Goal: Information Seeking & Learning: Find contact information

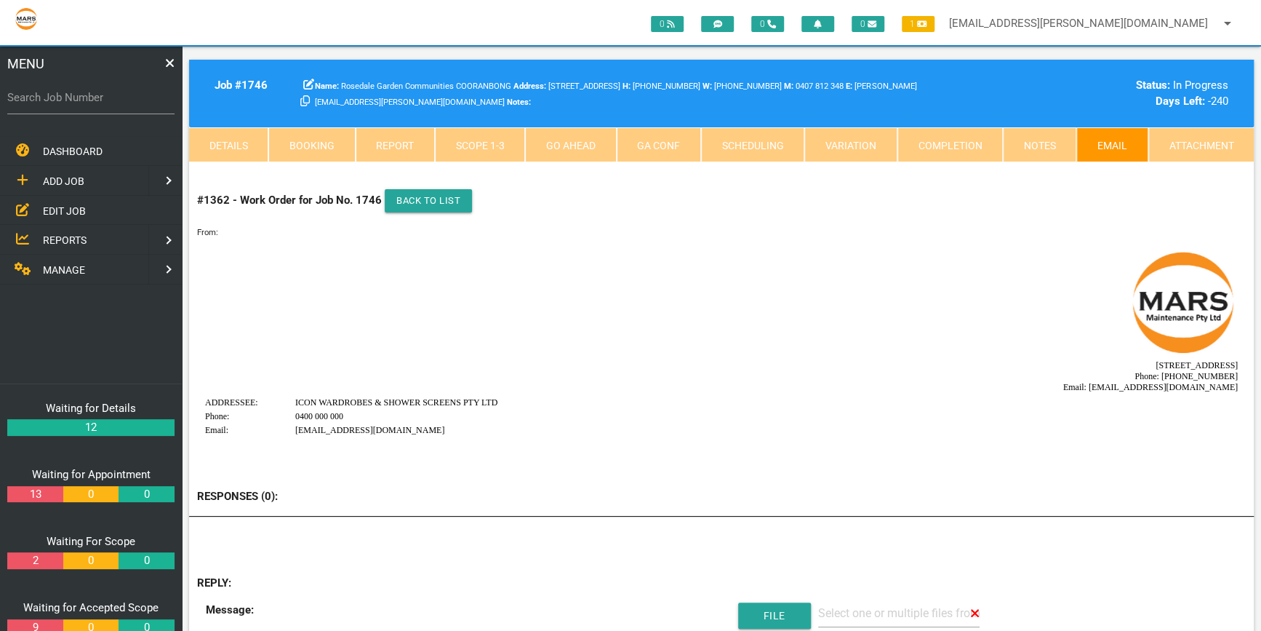
scroll to position [65, 0]
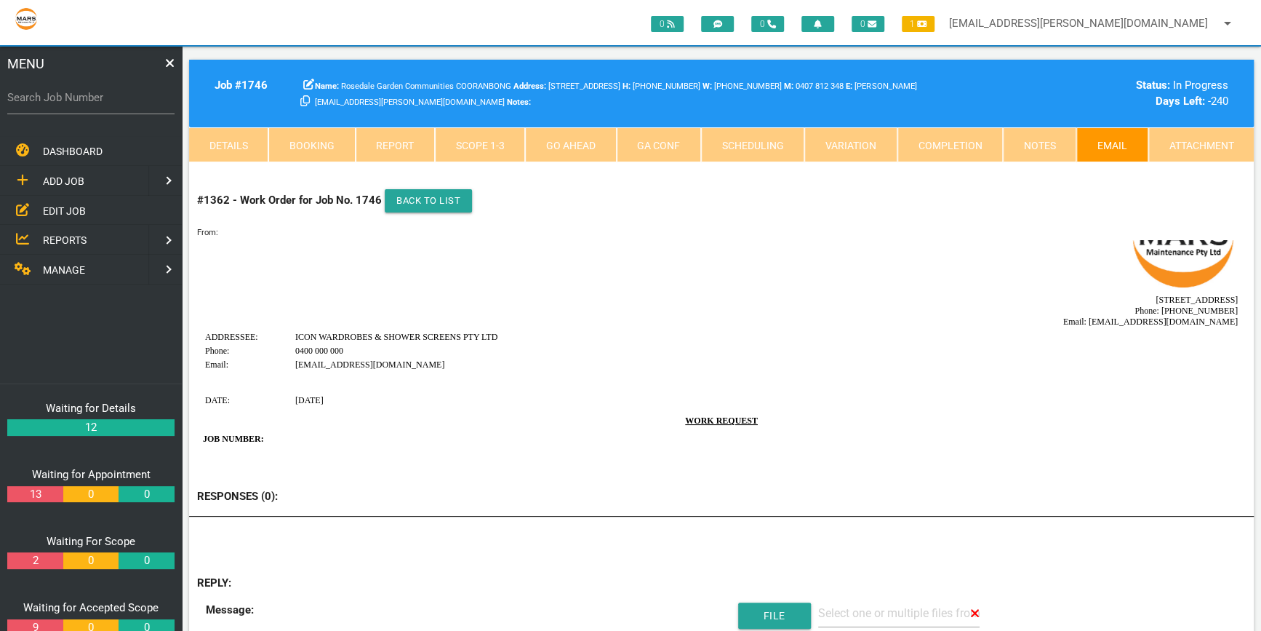
click at [1174, 137] on link "Attachment" at bounding box center [1201, 144] width 105 height 35
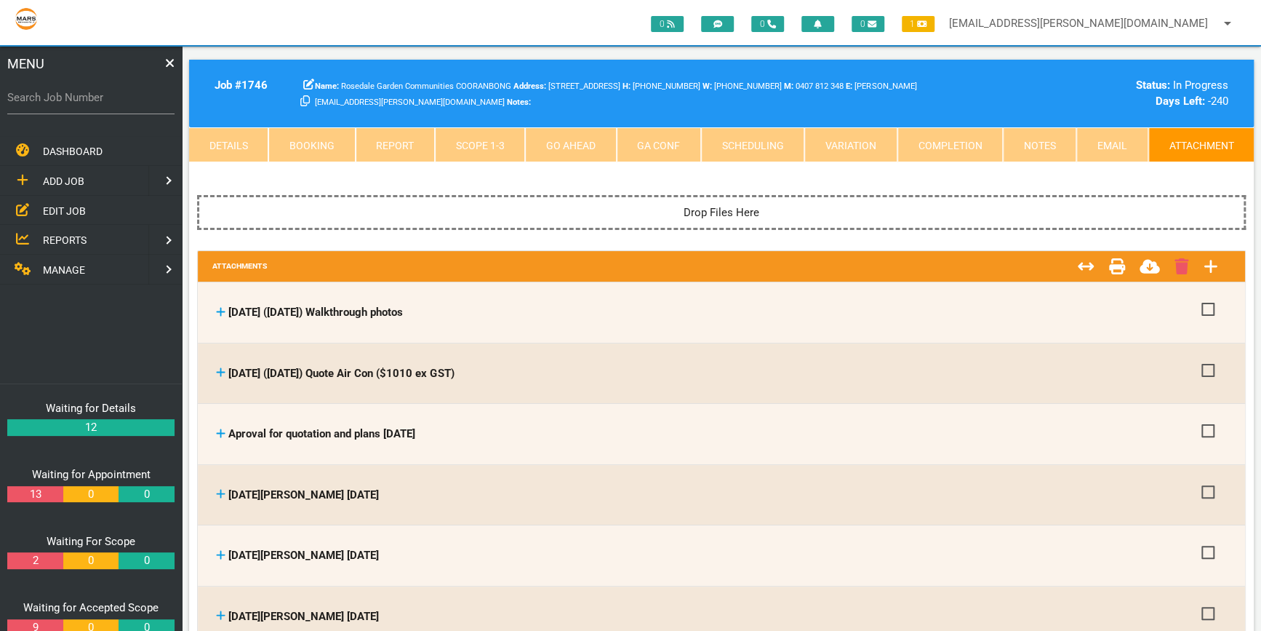
click at [1107, 140] on link "Email" at bounding box center [1112, 144] width 71 height 35
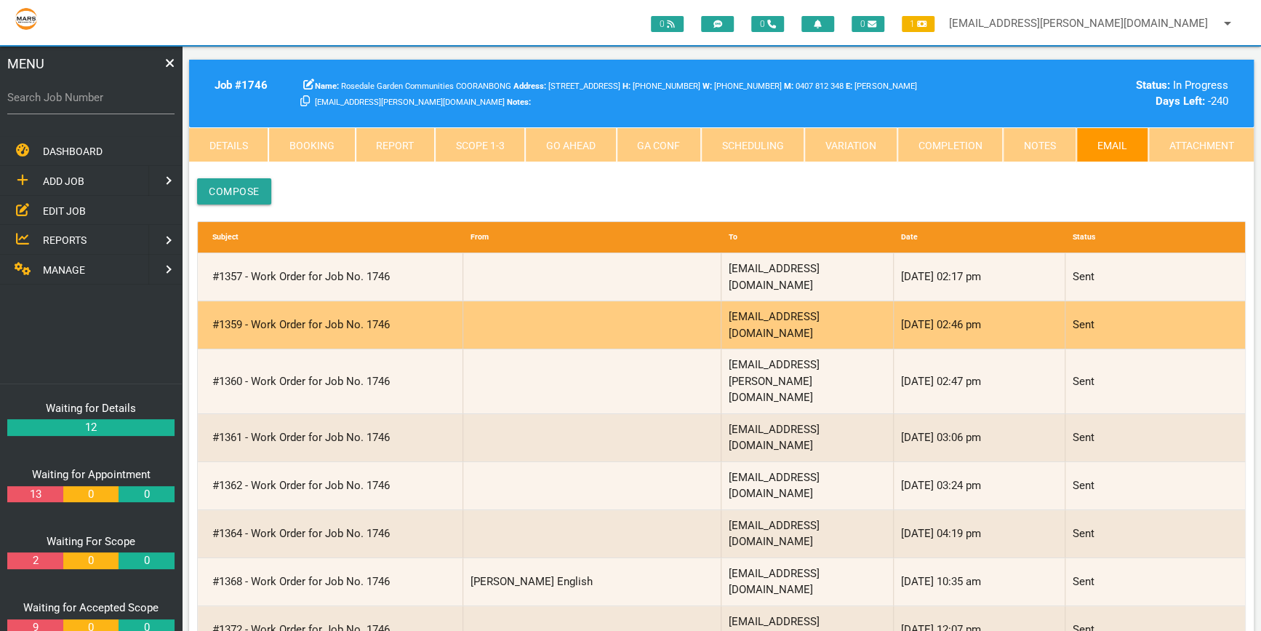
click at [237, 301] on div "#1359 - Work Order for Job No. 1746" at bounding box center [334, 324] width 258 height 47
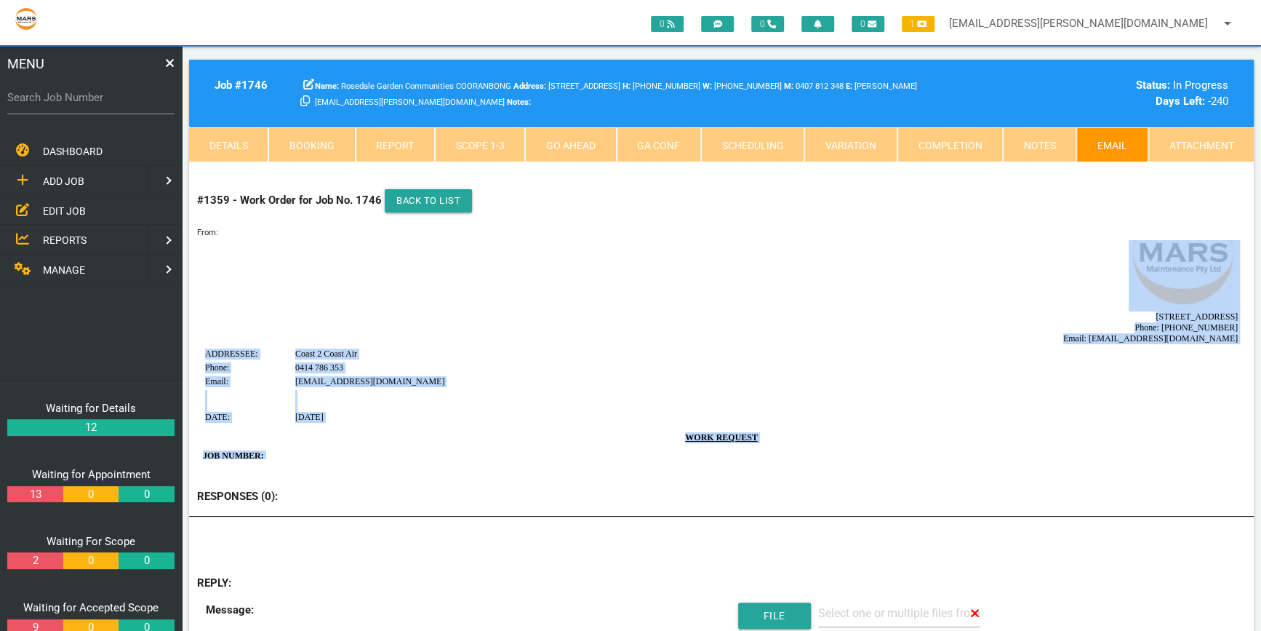
scroll to position [0, 0]
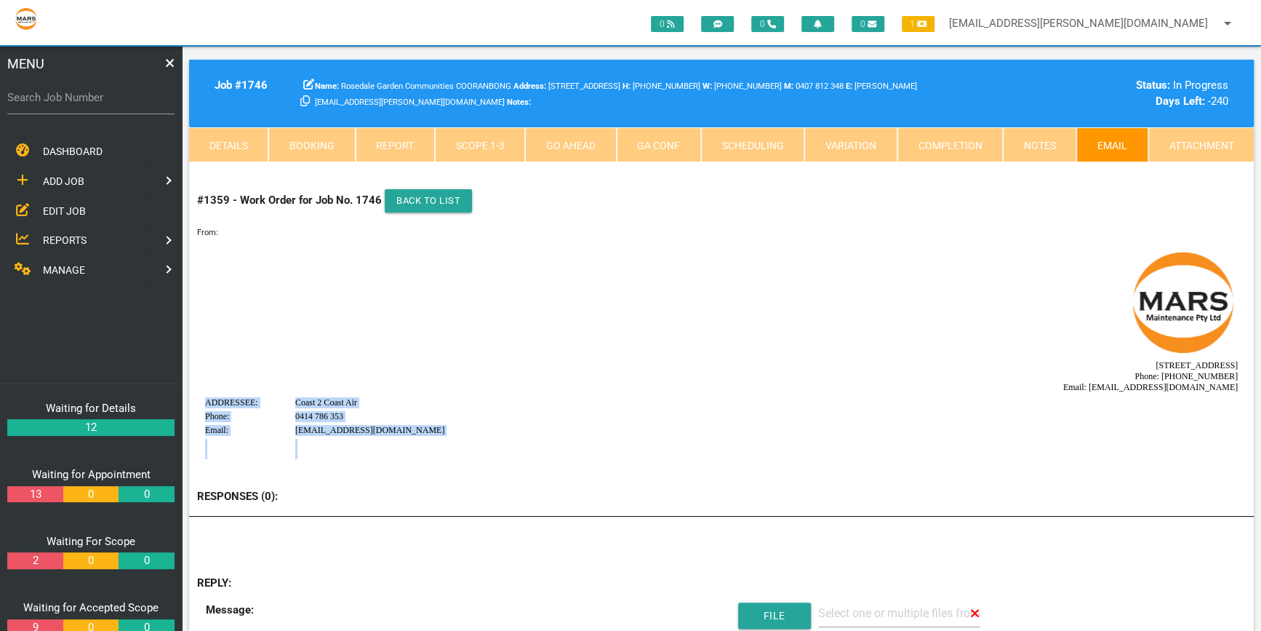
drag, startPoint x: 354, startPoint y: 439, endPoint x: 196, endPoint y: 396, distance: 164.3
click at [197, 396] on html "[STREET_ADDRESS] Phone: [PHONE_NUMBER] Email: [EMAIL_ADDRESS][DOMAIN_NAME] ADDR…" at bounding box center [721, 553] width 1049 height 628
copy body "ADDRESSEE: Coast 2 Coast Air Phone: [PHONE_NUMBER] Email: [EMAIL_ADDRESS][DOMAI…"
click at [799, 388] on td "[STREET_ADDRESS] Phone: [PHONE_NUMBER] Email: [EMAIL_ADDRESS][DOMAIN_NAME]" at bounding box center [721, 320] width 1034 height 146
click at [1106, 142] on link "Email" at bounding box center [1112, 144] width 71 height 35
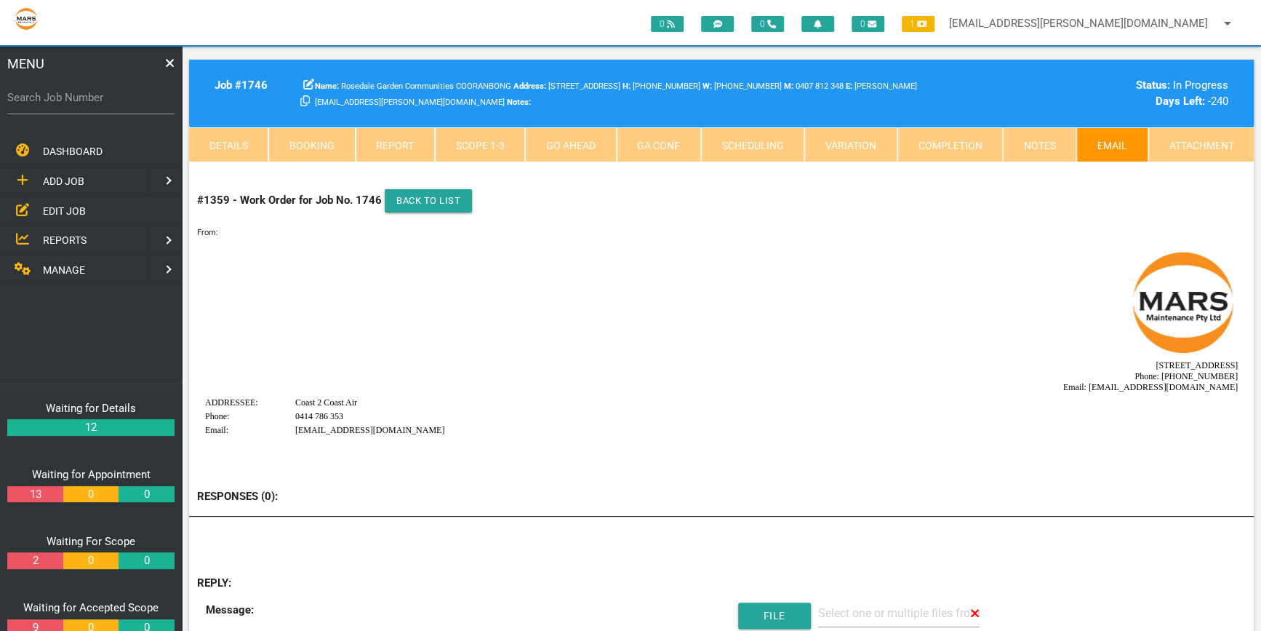
click at [1113, 137] on link "Email" at bounding box center [1112, 144] width 71 height 35
click at [1039, 143] on link "Notes" at bounding box center [1039, 144] width 73 height 35
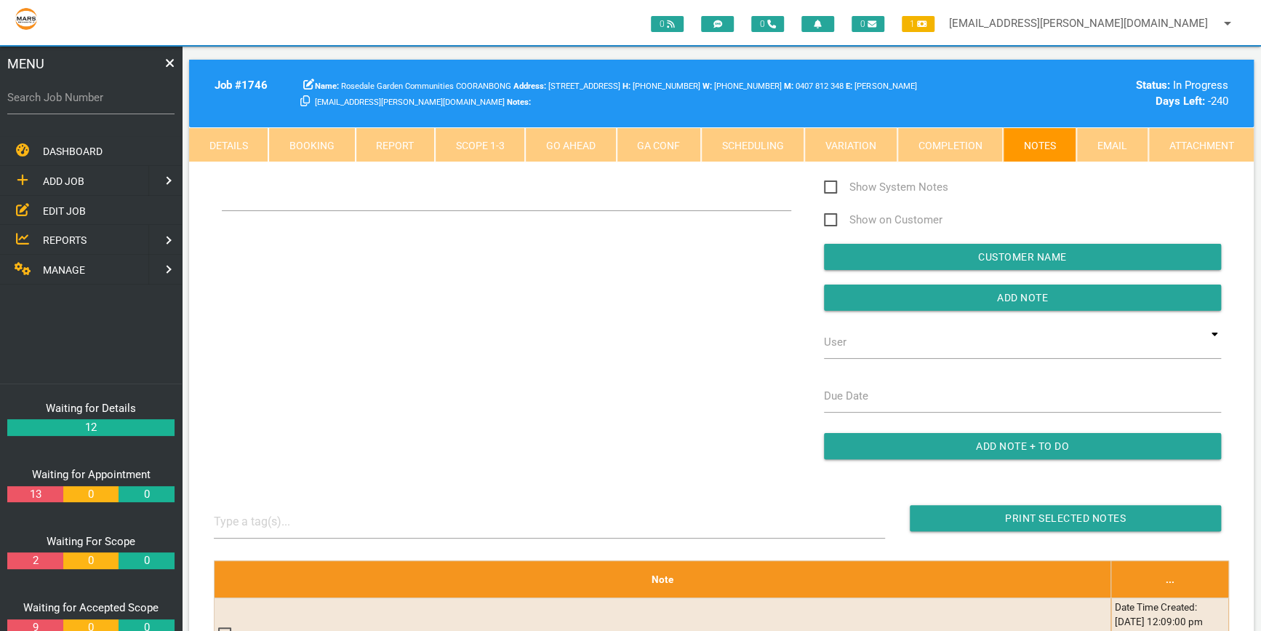
click at [1100, 138] on link "Email" at bounding box center [1112, 144] width 71 height 35
